Goal: Task Accomplishment & Management: Manage account settings

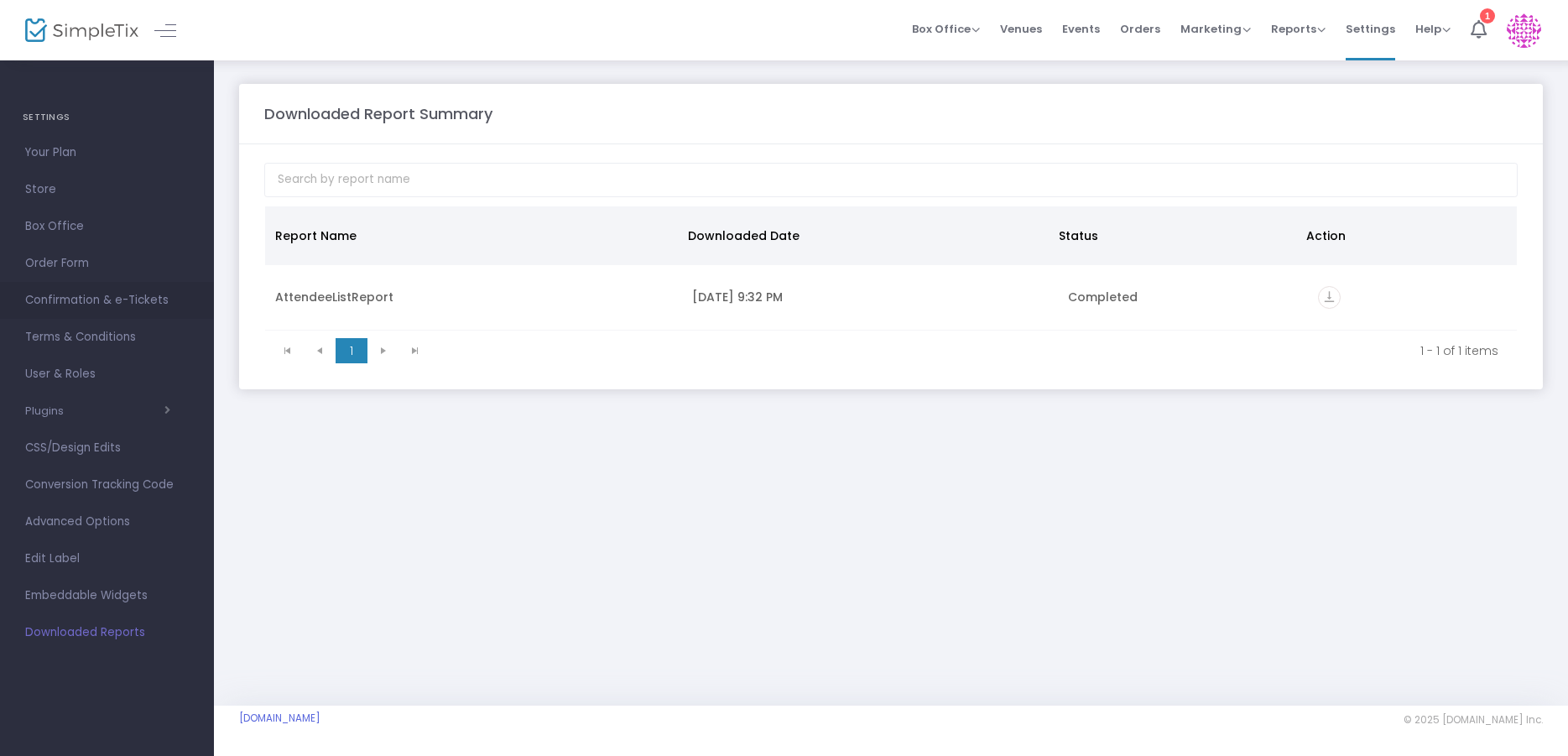
click at [96, 294] on span "Confirmation & e-Tickets" at bounding box center [107, 300] width 164 height 22
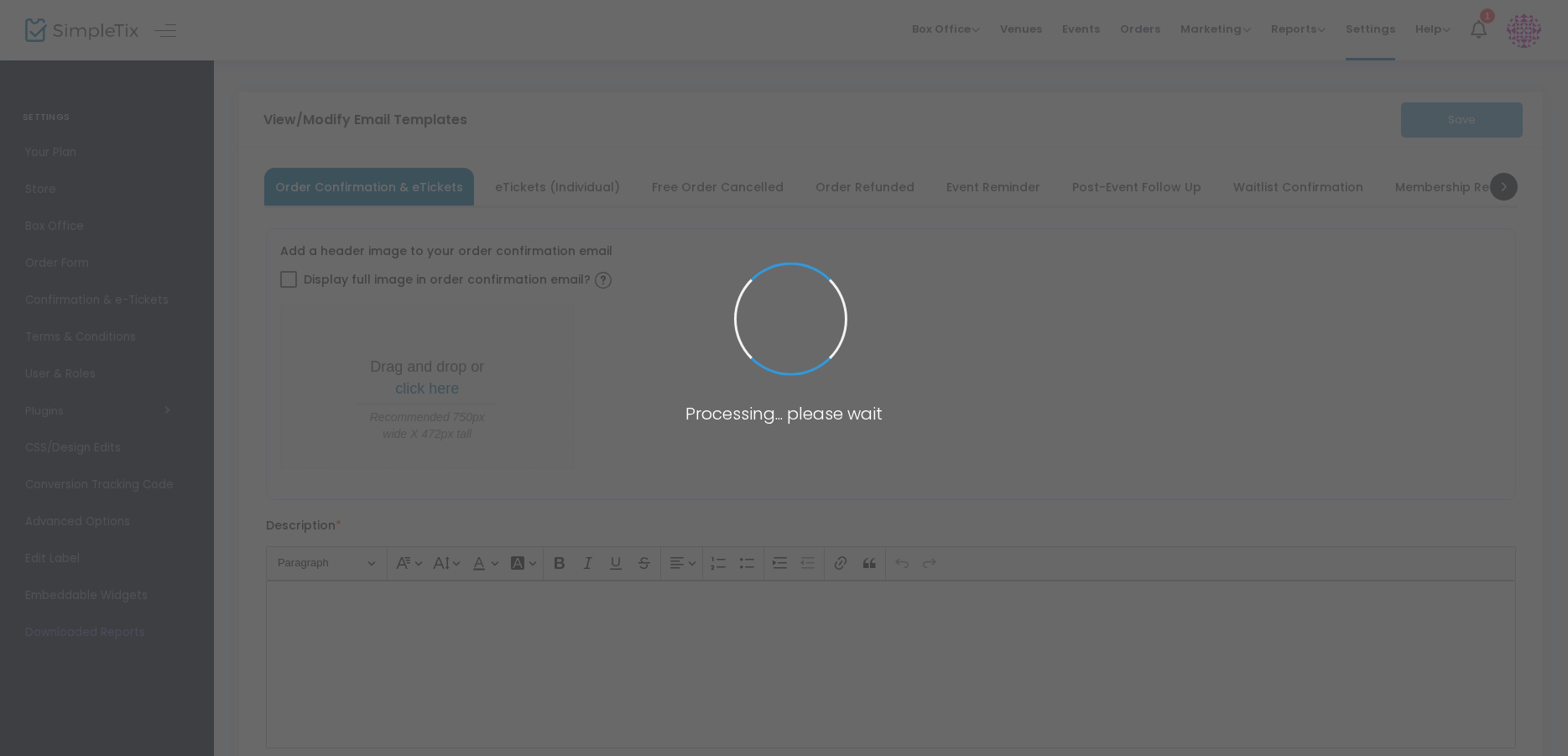
type input "[EMAIL_ADDRESS][DOMAIN_NAME]"
type input "Print and bring this ticket with you"
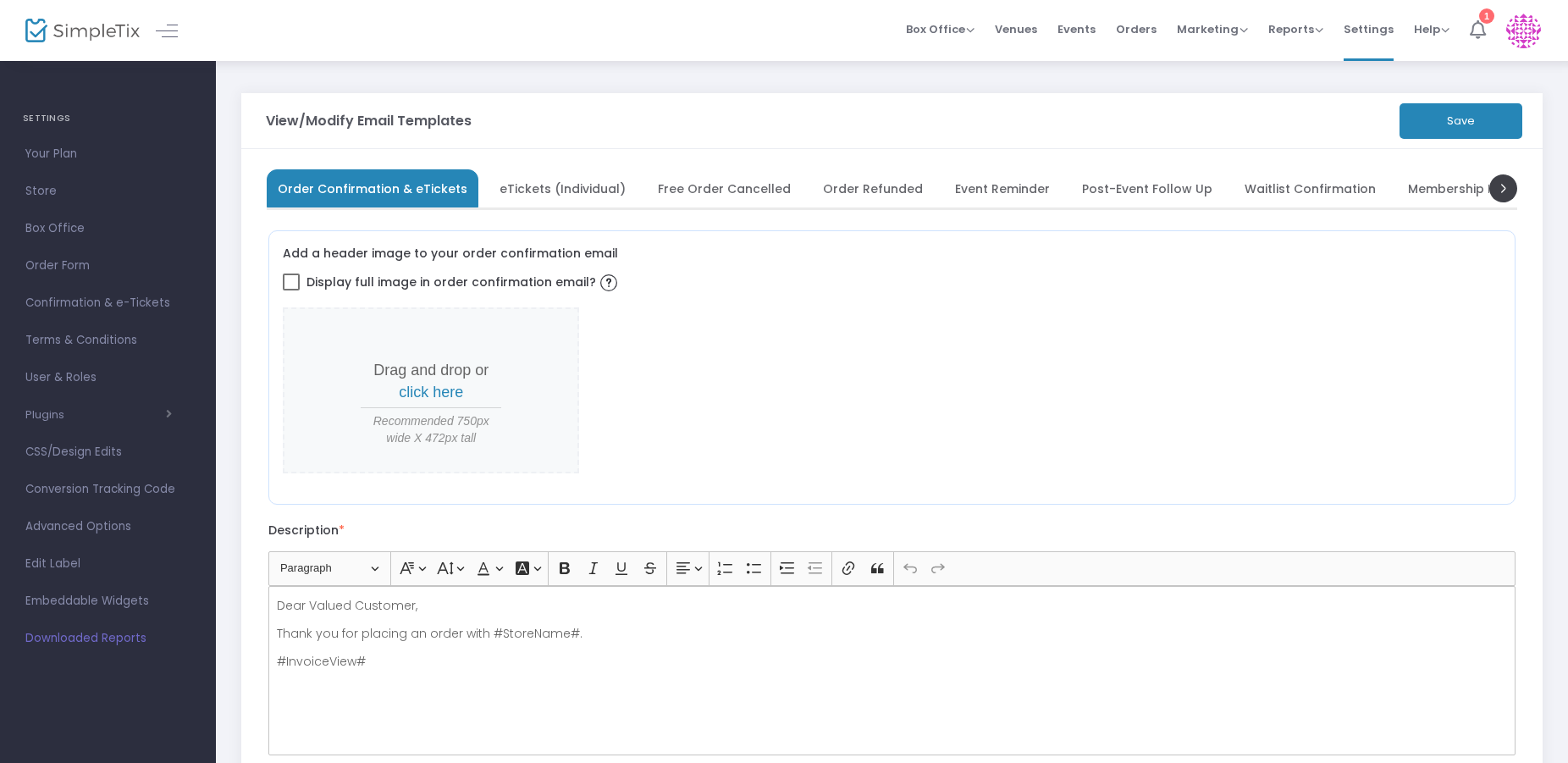
click at [1477, 26] on icon at bounding box center [1478, 29] width 16 height 19
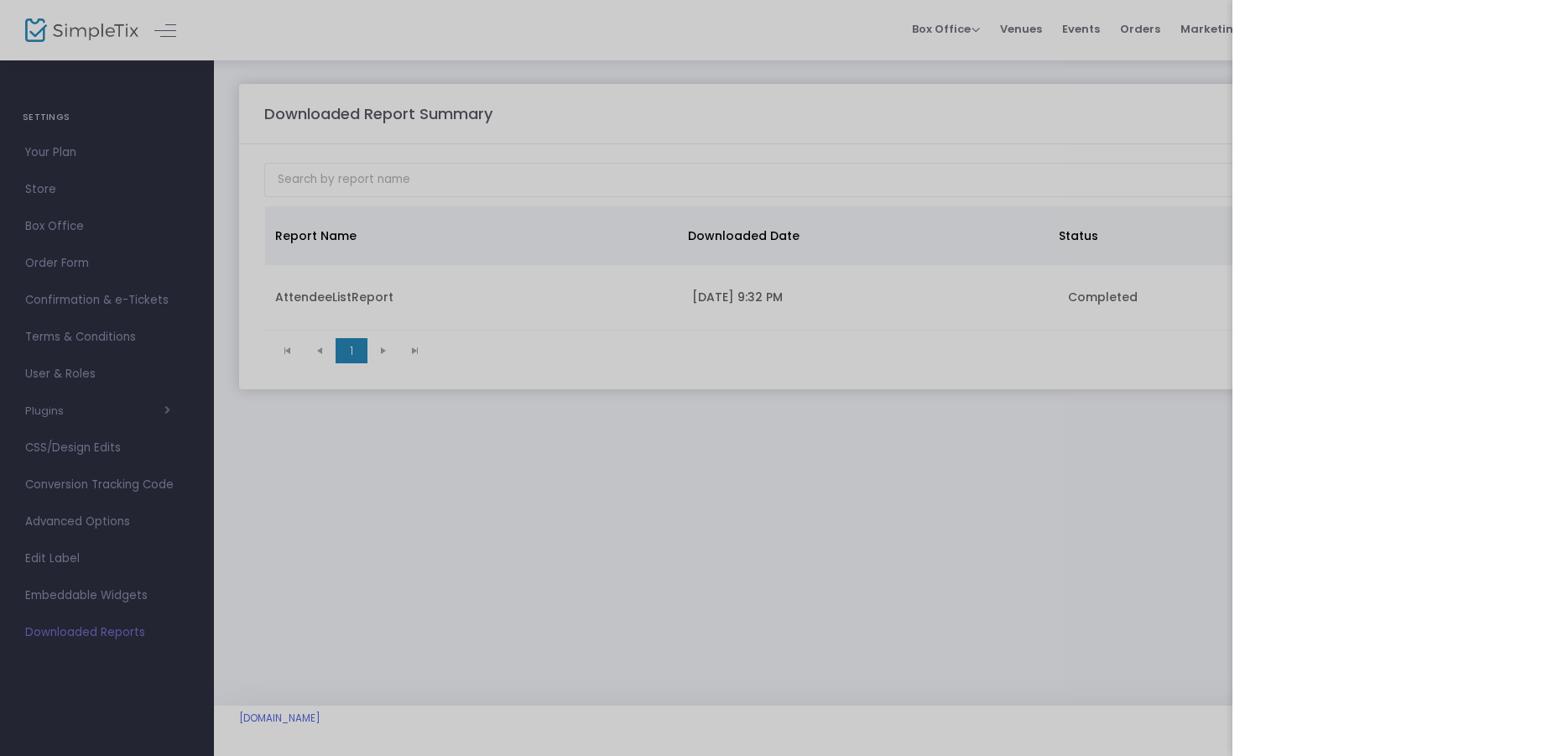
click at [456, 575] on div at bounding box center [784, 378] width 1568 height 756
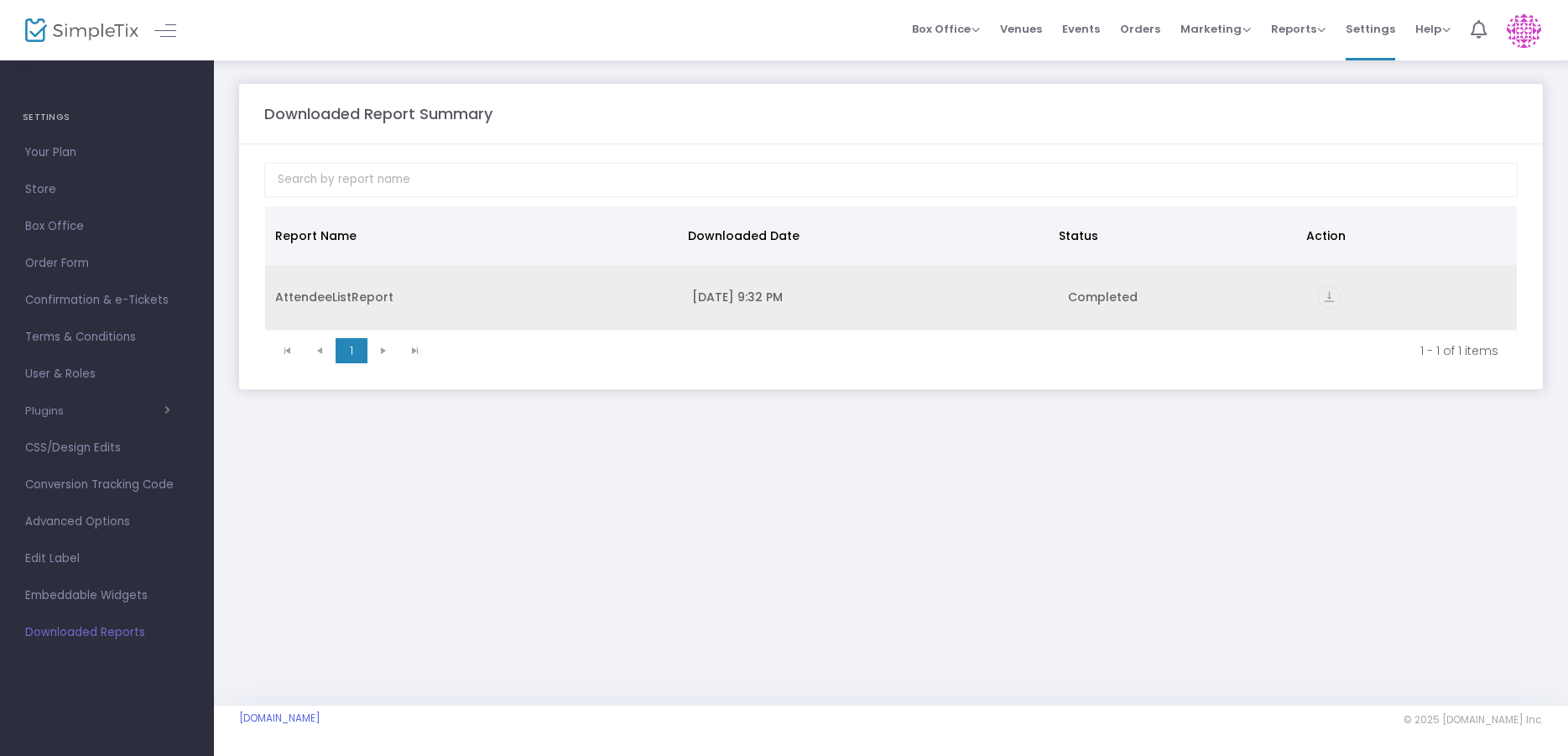
click at [365, 296] on div "AttendeeListReport" at bounding box center [473, 297] width 397 height 17
click at [1324, 300] on icon "vertical_align_bottom" at bounding box center [1329, 298] width 23 height 23
